Goal: Information Seeking & Learning: Learn about a topic

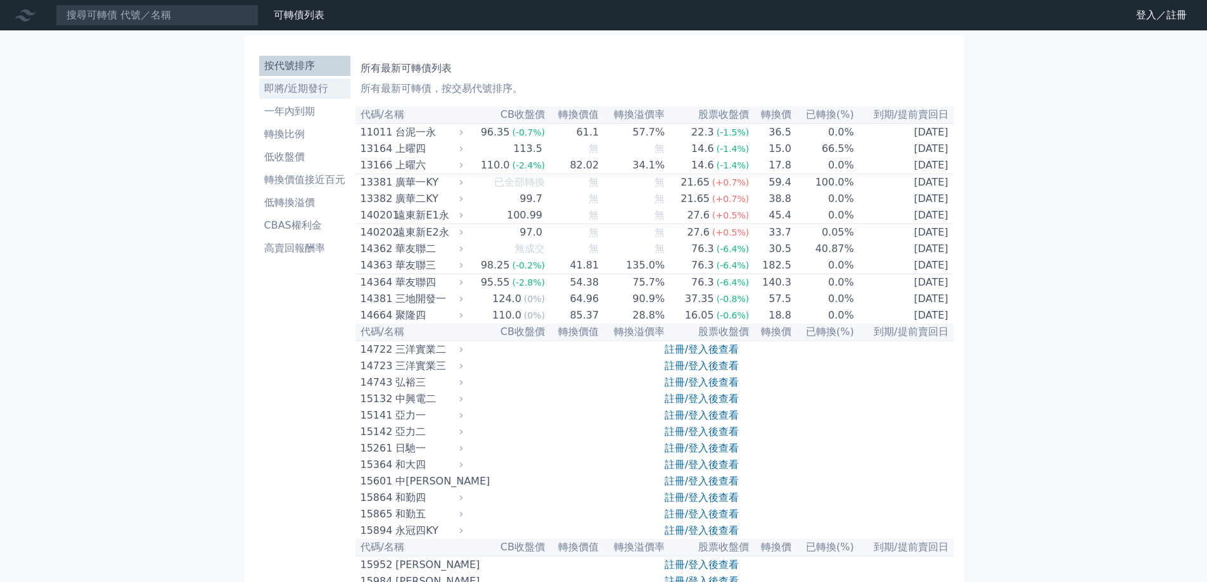
click at [303, 97] on link "即將/近期發行" at bounding box center [304, 89] width 91 height 20
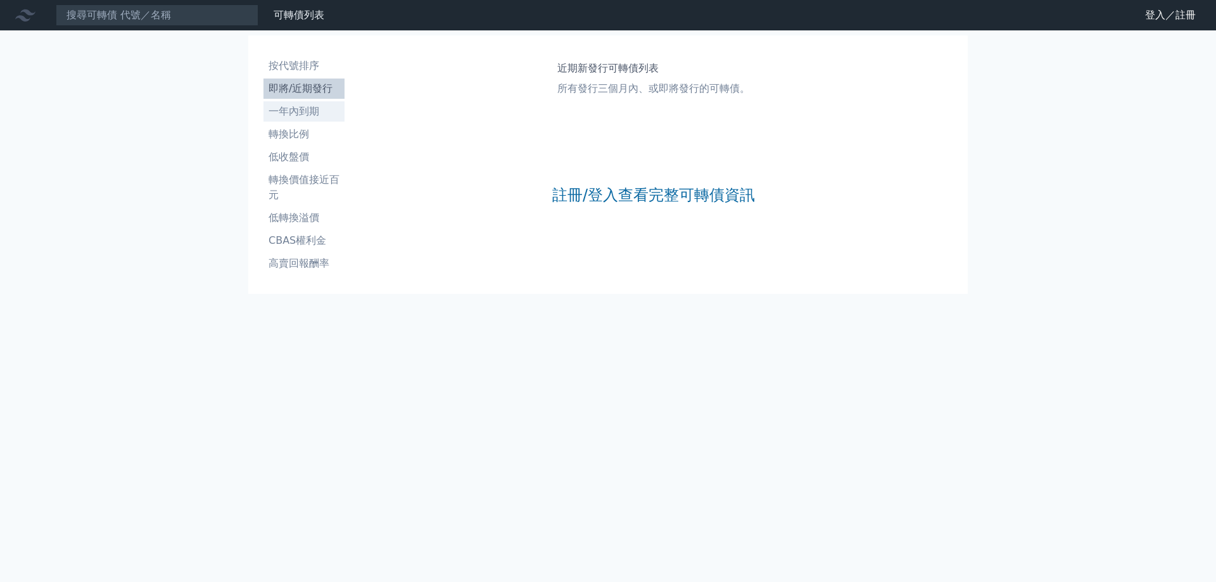
click at [293, 117] on li "一年內到期" at bounding box center [304, 111] width 81 height 15
click at [286, 103] on link "一年內到期" at bounding box center [304, 111] width 81 height 20
click at [656, 190] on link "註冊/登入查看完整可轉債資訊" at bounding box center [653, 195] width 203 height 20
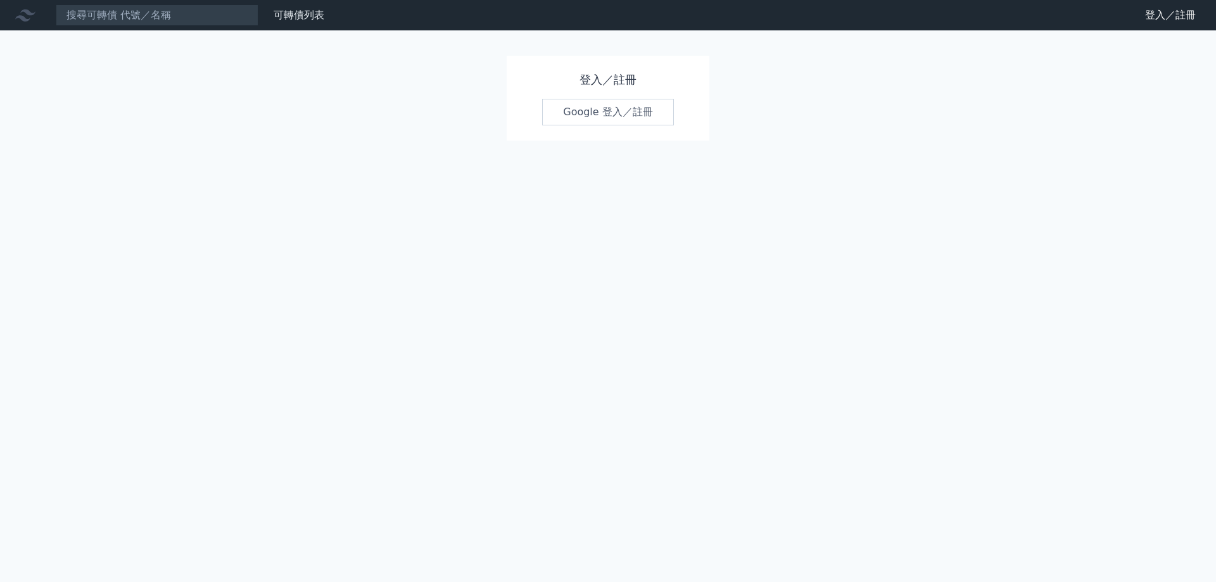
click at [596, 123] on link "Google 登入／註冊" at bounding box center [608, 112] width 132 height 27
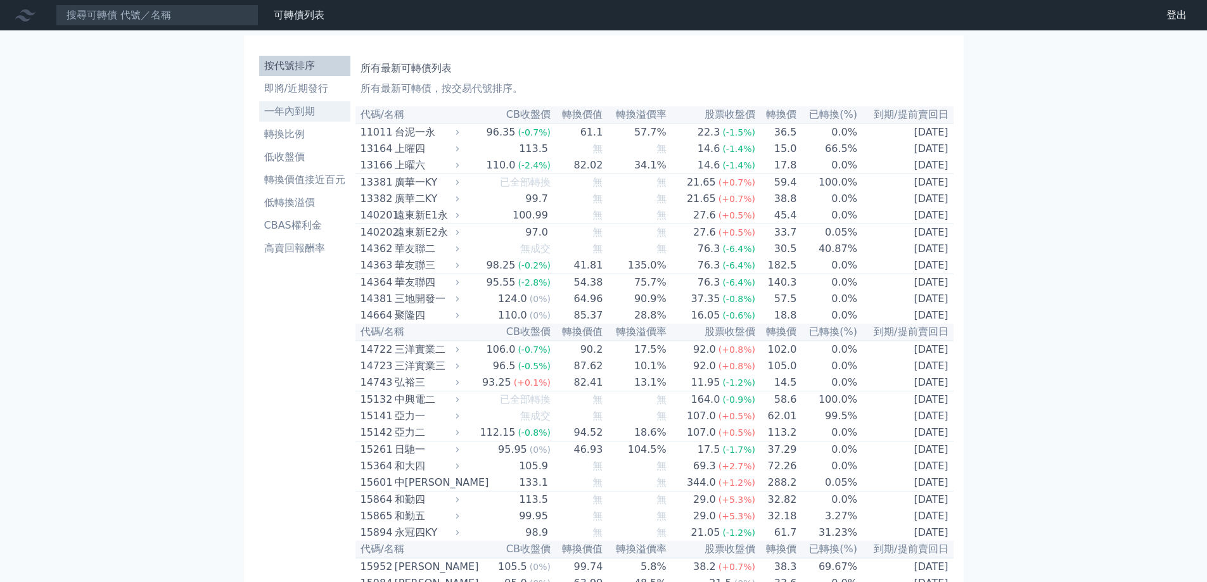
click at [283, 117] on li "一年內到期" at bounding box center [304, 111] width 91 height 15
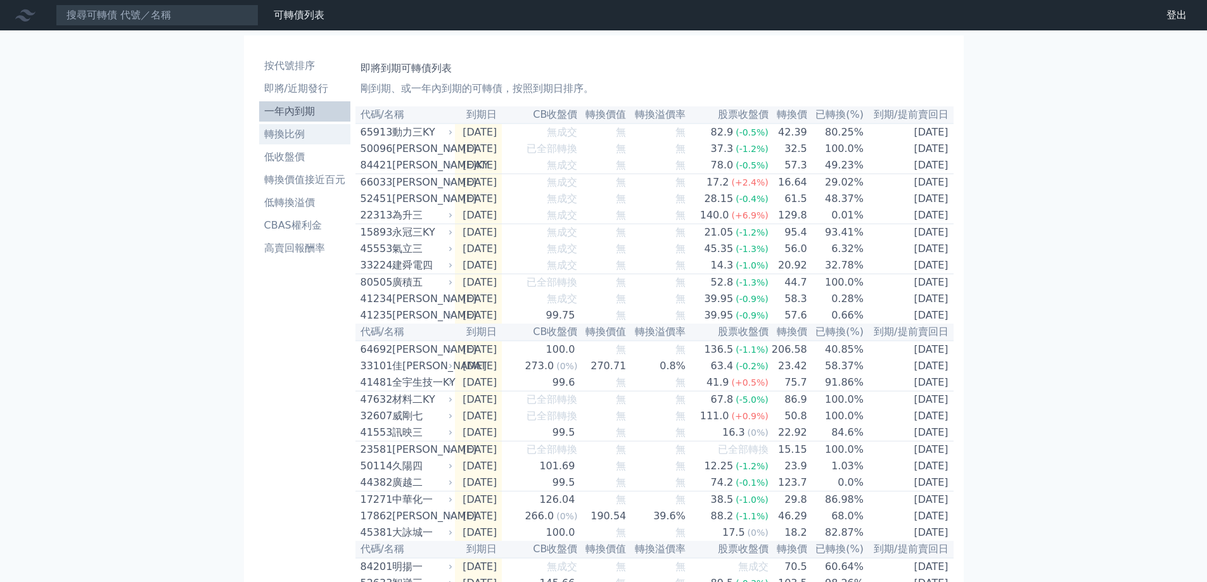
click at [310, 142] on link "轉換比例" at bounding box center [304, 134] width 91 height 20
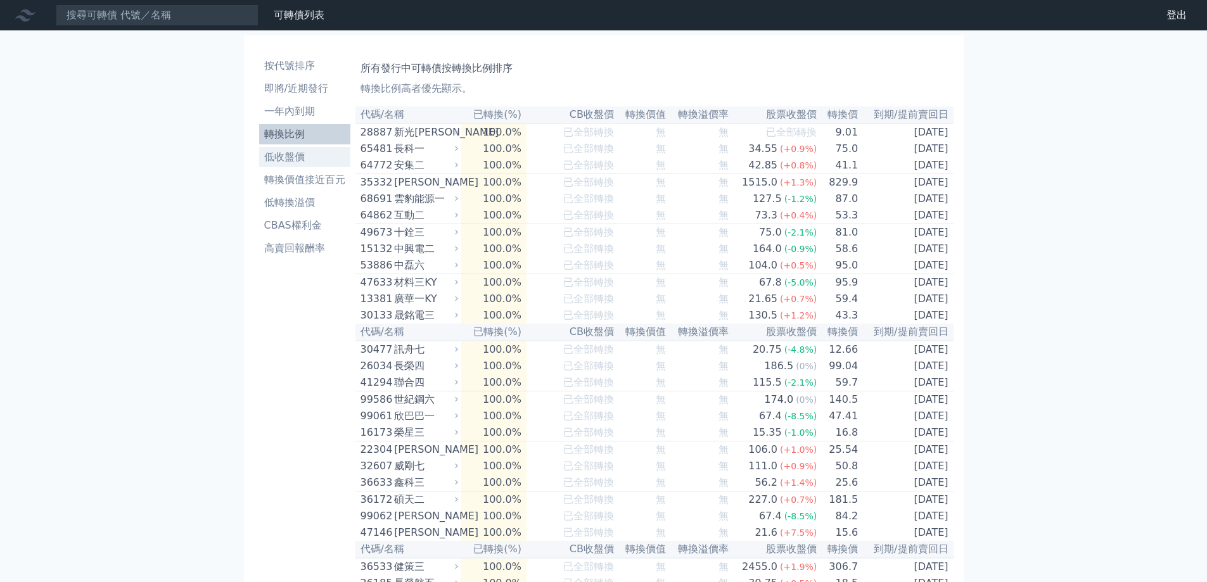
click at [298, 161] on li "低收盤價" at bounding box center [304, 156] width 91 height 15
